Goal: Find specific page/section: Find specific page/section

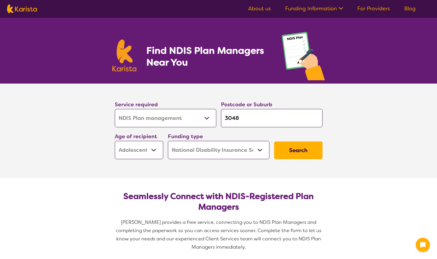
select select "NDIS Plan management"
select select "AS"
select select "NDIS"
select select "NDIS Plan management"
select select "AS"
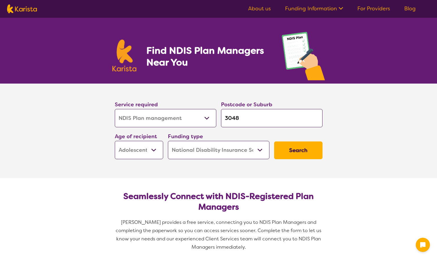
select select "NDIS"
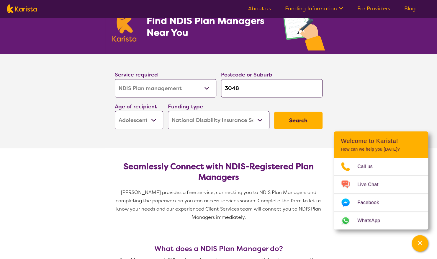
click at [292, 119] on button "Search" at bounding box center [298, 121] width 48 height 18
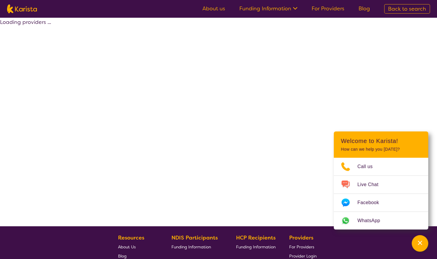
select select "by_score"
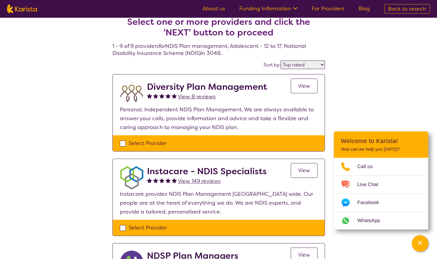
scroll to position [17, 0]
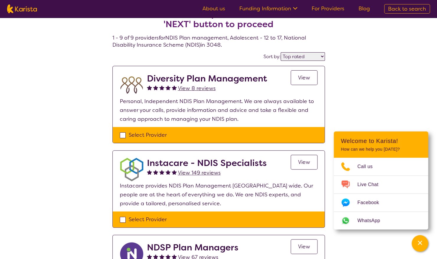
click at [302, 79] on span "View" at bounding box center [304, 77] width 12 height 7
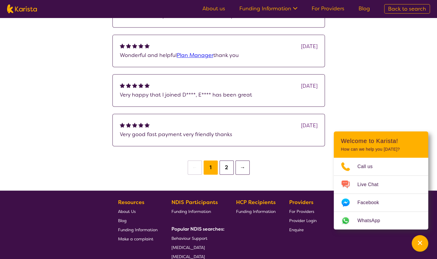
click at [227, 175] on button "2" at bounding box center [227, 167] width 14 height 14
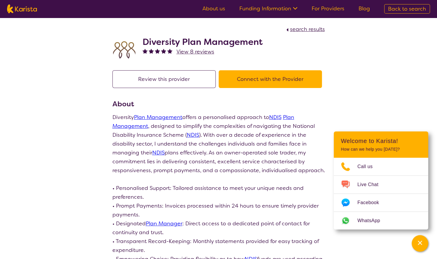
click at [260, 81] on button "Connect with the Provider" at bounding box center [270, 79] width 103 height 18
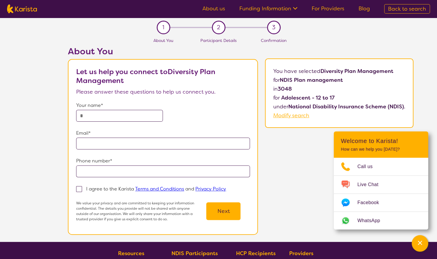
click at [428, 97] on div "About You Let us help you connect to Diversity Plan Management Please answer th…" at bounding box center [240, 144] width 393 height 196
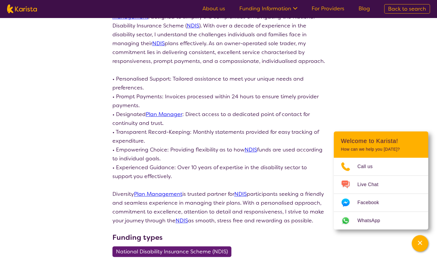
scroll to position [108, 0]
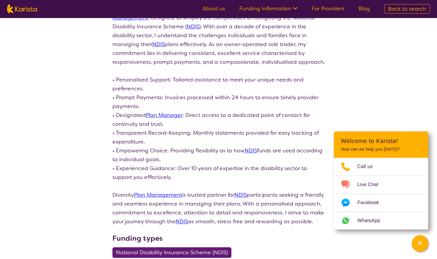
select select "by_score"
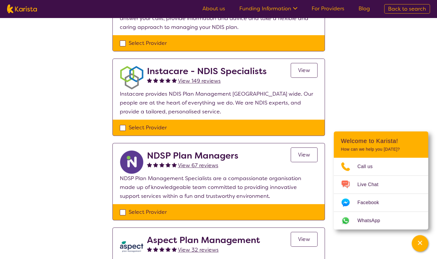
scroll to position [17, 0]
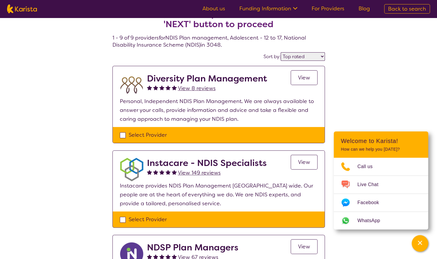
scroll to position [30, 0]
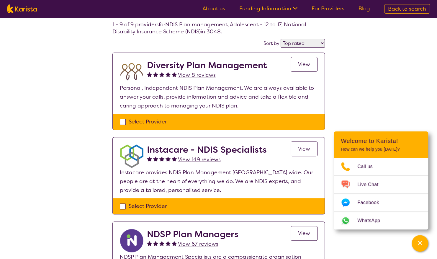
select select "NDIS Plan management"
select select "AS"
select select "NDIS"
select select "NDIS Plan management"
select select "AS"
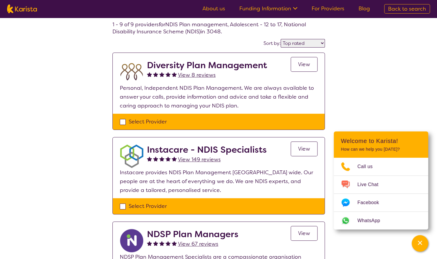
select select "NDIS"
